Goal: Task Accomplishment & Management: Manage account settings

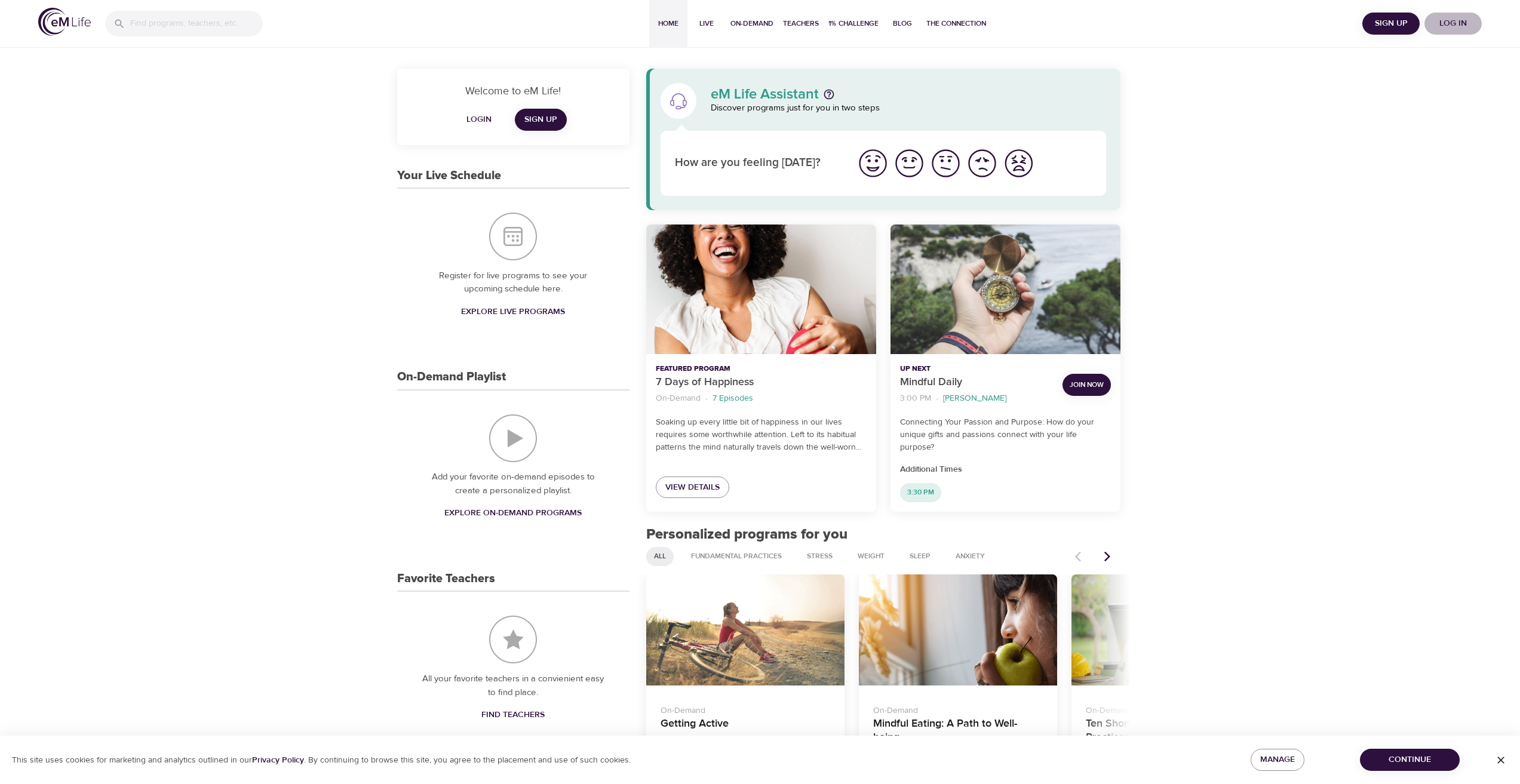
click at [1455, 24] on span "Log in" at bounding box center [1453, 24] width 48 height 15
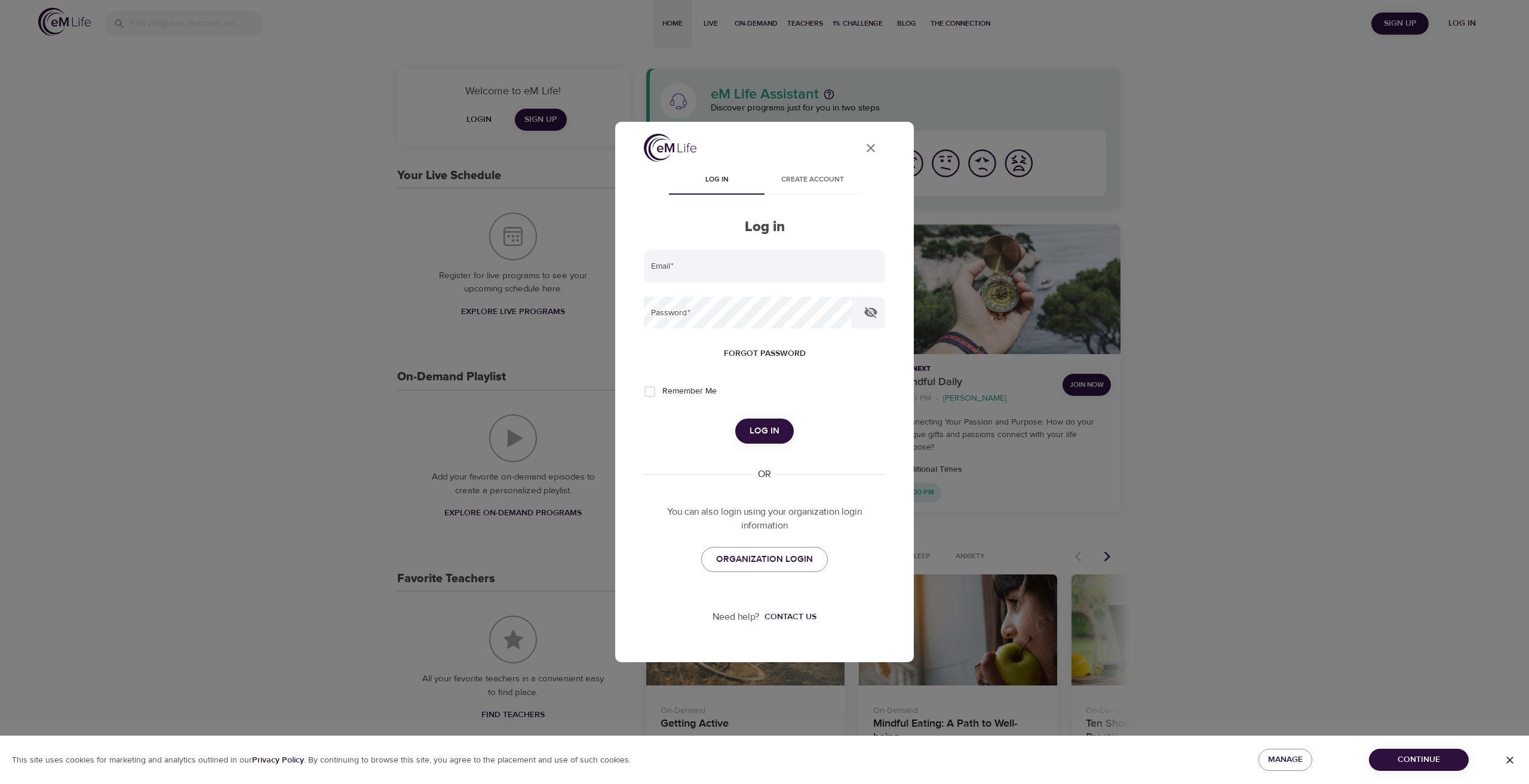
type input "[EMAIL_ADDRESS][DOMAIN_NAME]"
click at [769, 428] on span "Log in" at bounding box center [764, 431] width 30 height 16
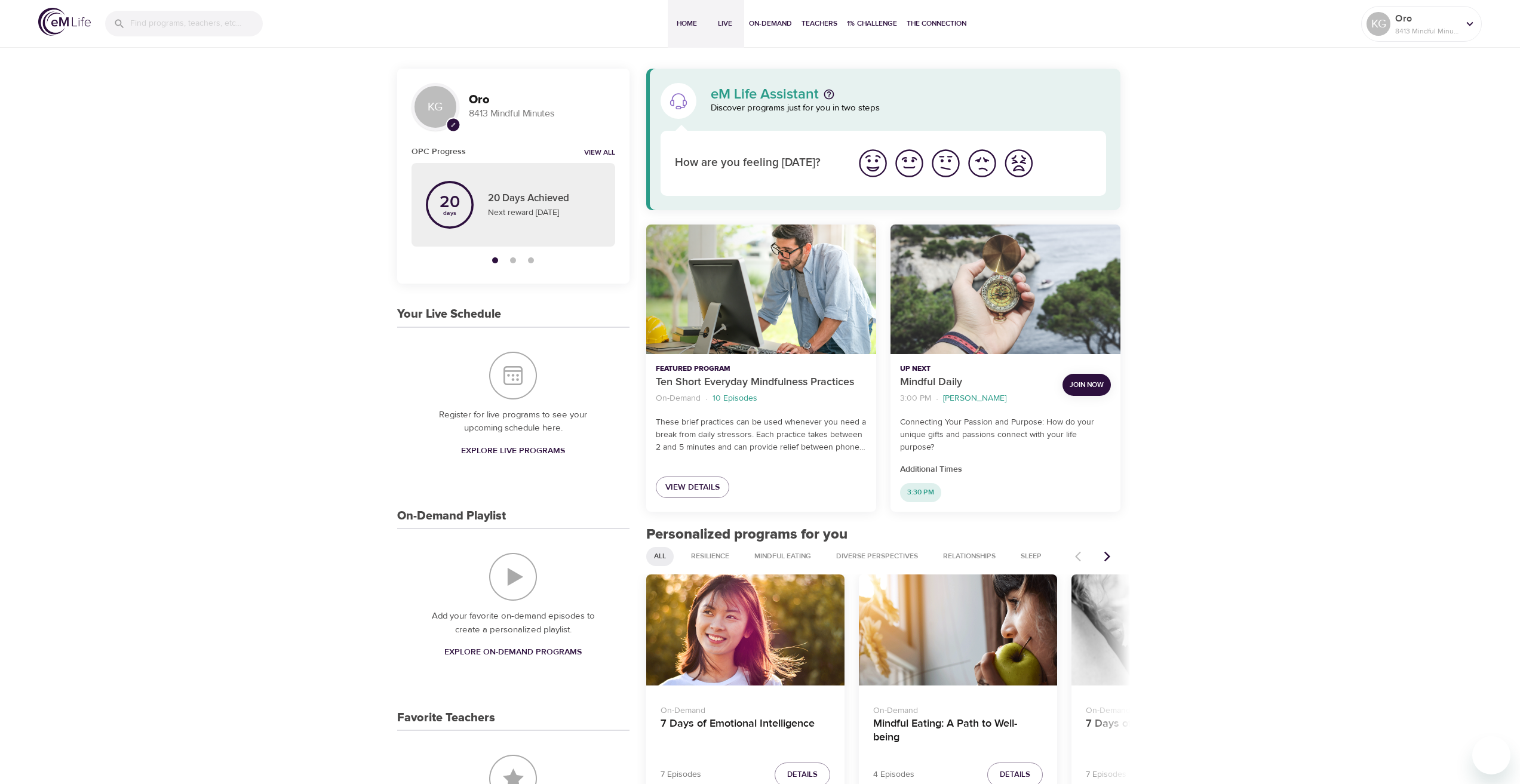
click at [723, 24] on span "Live" at bounding box center [725, 23] width 28 height 12
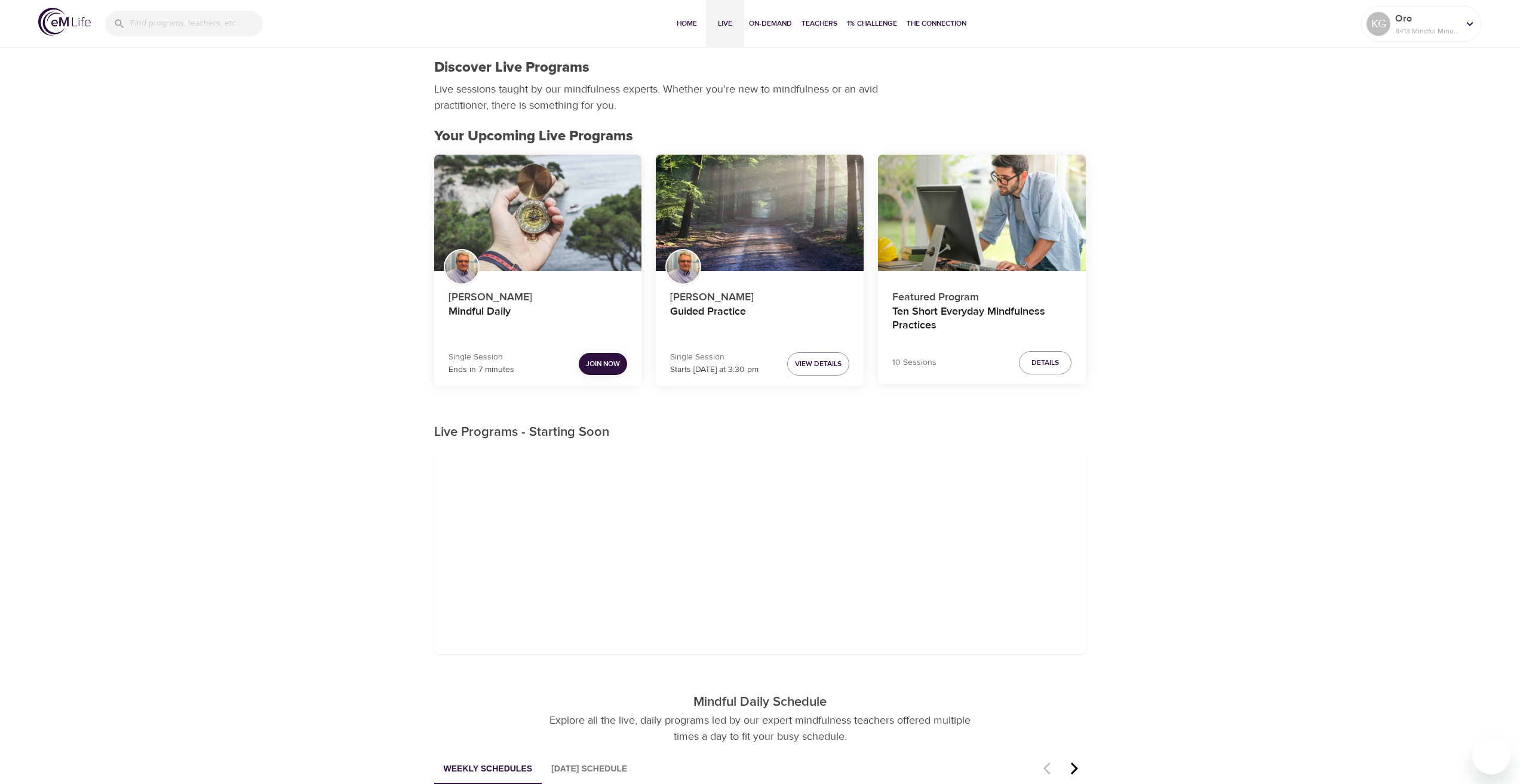
click at [602, 363] on span "Join Now" at bounding box center [603, 363] width 34 height 12
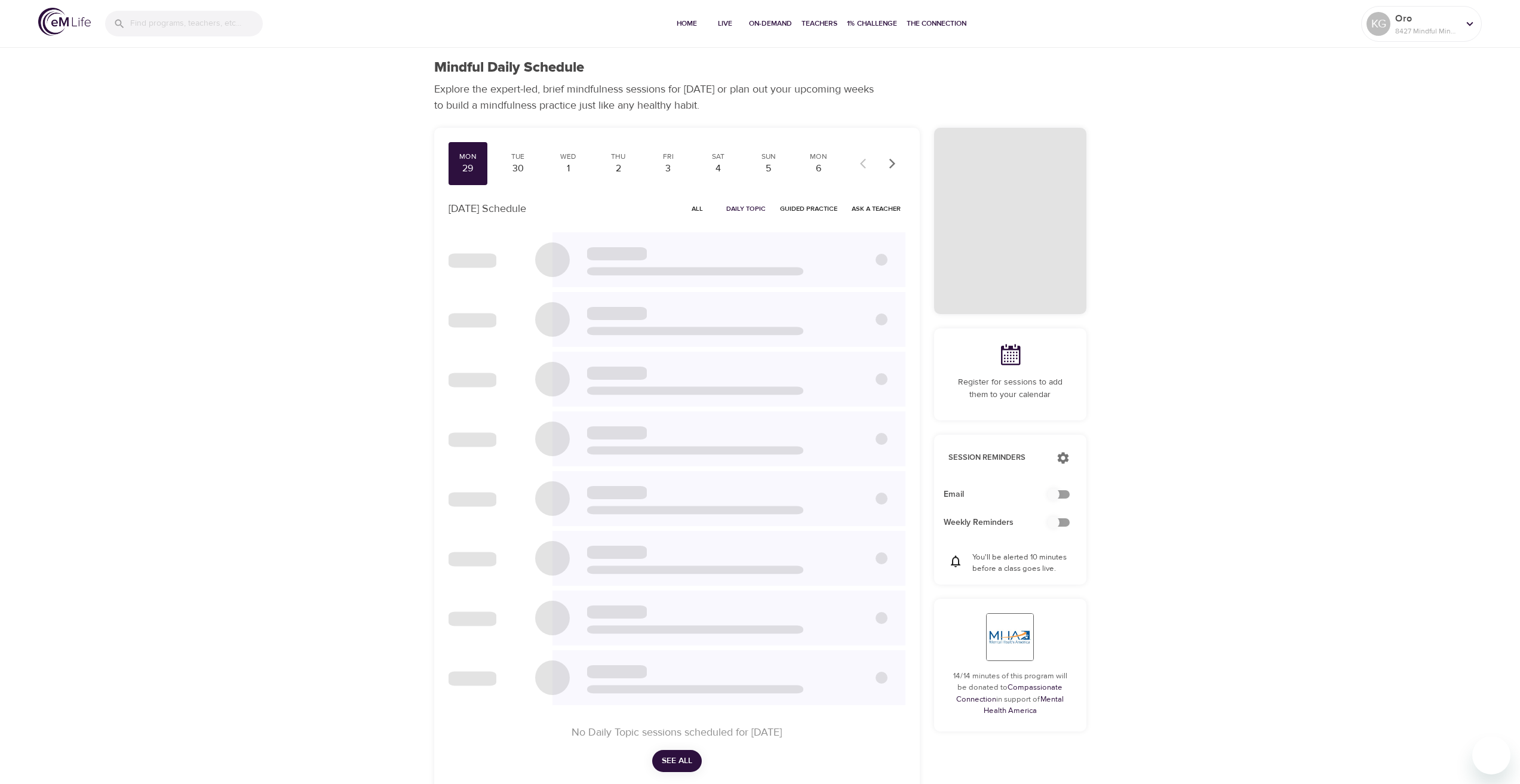
checkbox input "true"
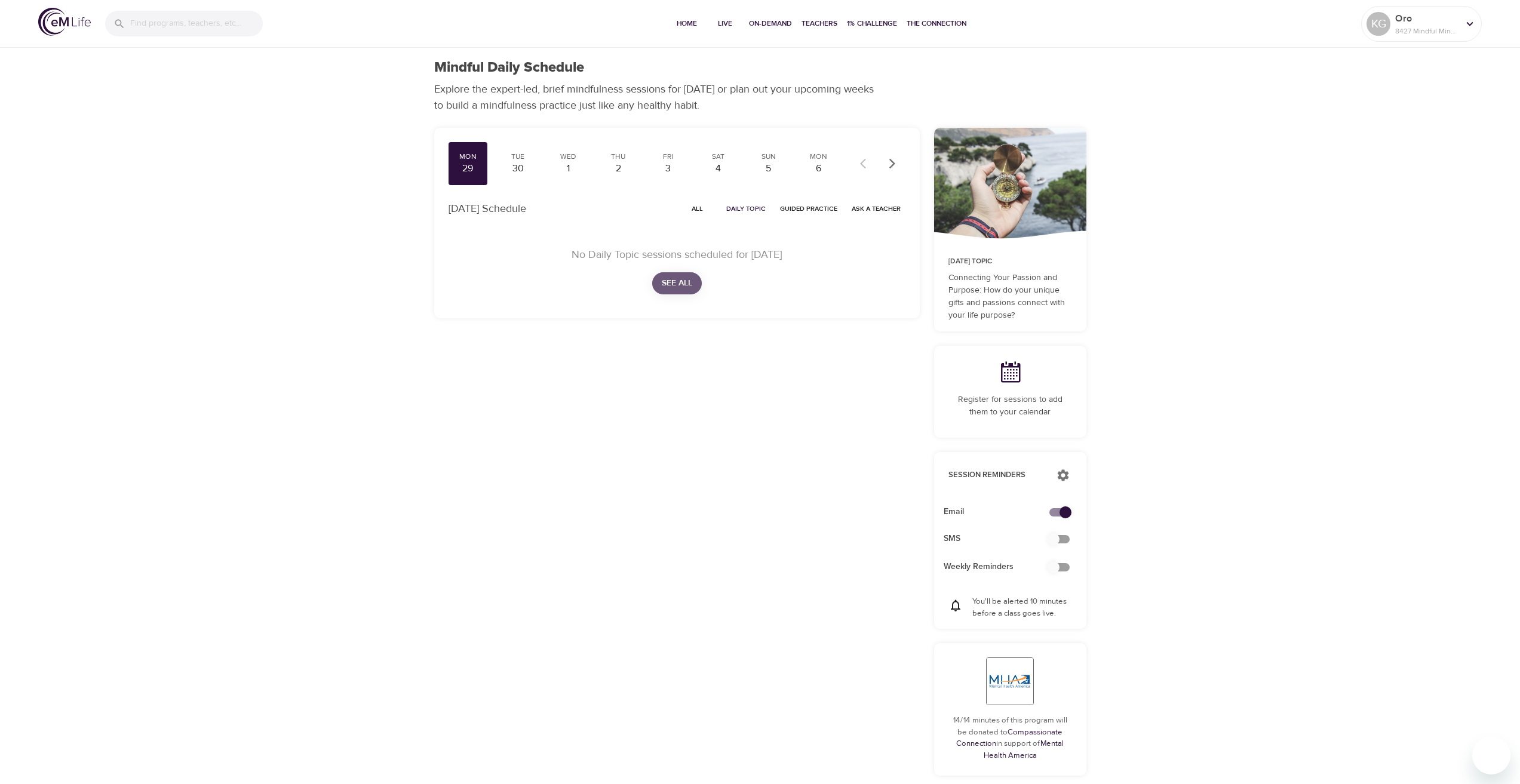
click at [684, 289] on span "See All" at bounding box center [677, 283] width 30 height 15
click at [1473, 25] on icon at bounding box center [1470, 24] width 13 height 13
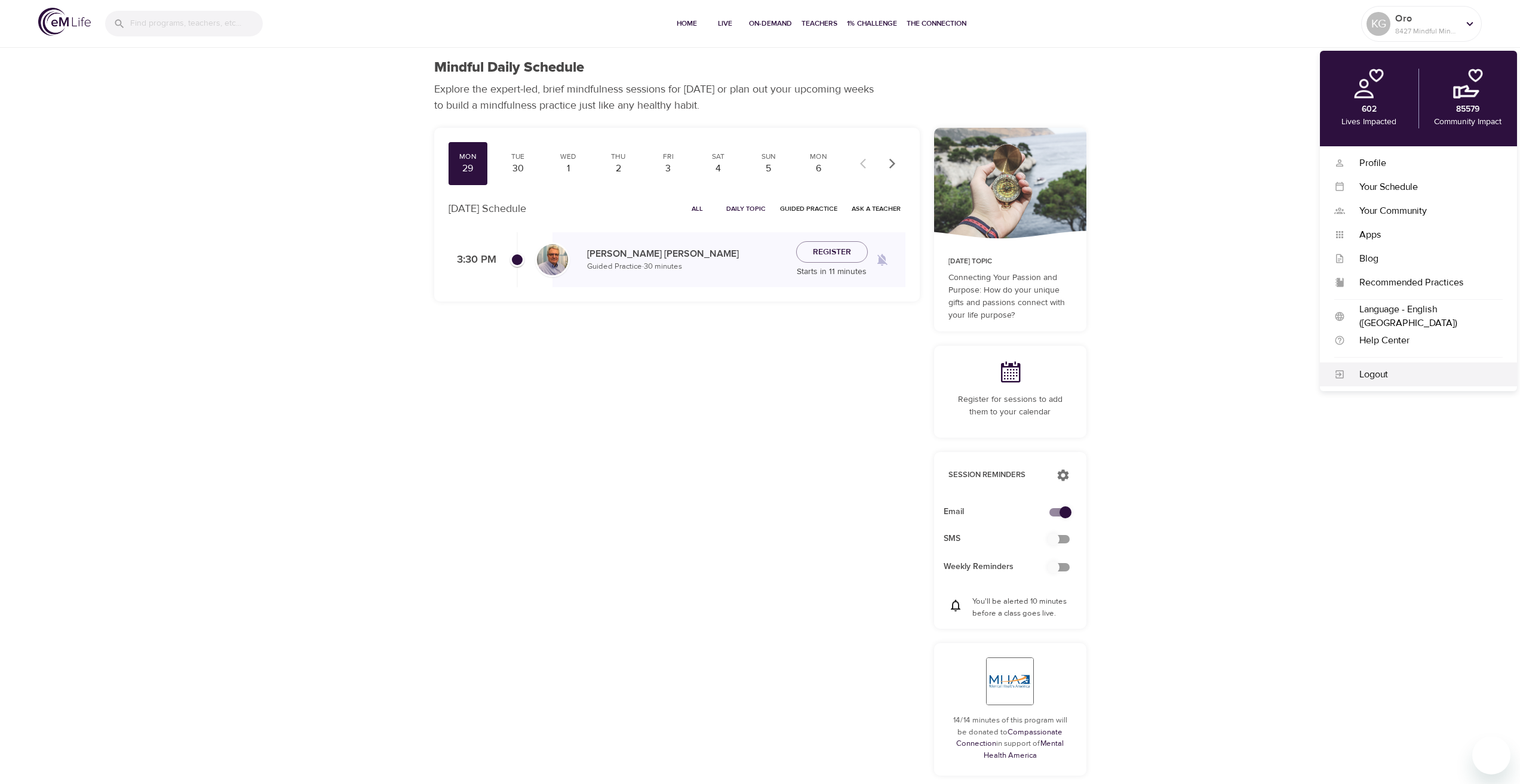
click at [1386, 378] on div "Logout" at bounding box center [1424, 374] width 158 height 14
